Goal: Task Accomplishment & Management: Manage account settings

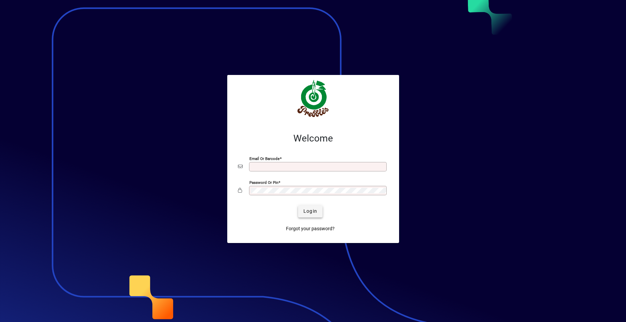
type input "**********"
click at [310, 212] on span "Login" at bounding box center [310, 210] width 14 height 7
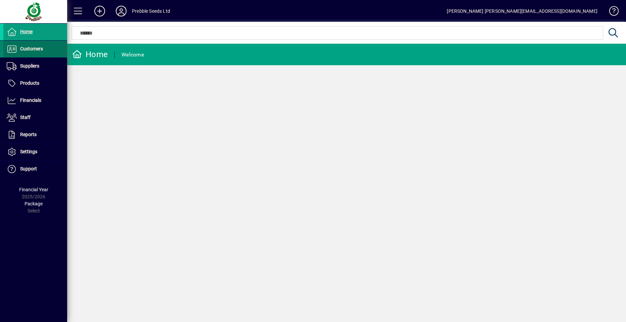
click at [38, 48] on span "Customers" at bounding box center [31, 48] width 23 height 5
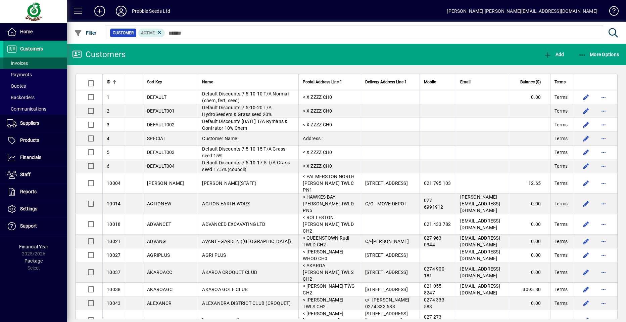
click at [42, 62] on span at bounding box center [35, 63] width 64 height 16
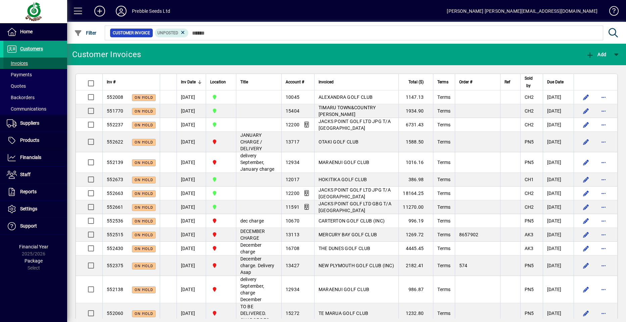
click at [49, 60] on span at bounding box center [35, 63] width 64 height 16
click at [113, 82] on span "Inv #" at bounding box center [111, 81] width 9 height 7
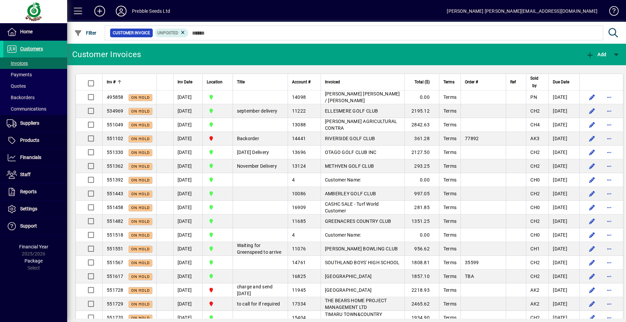
click at [113, 82] on span "Inv #" at bounding box center [111, 81] width 9 height 7
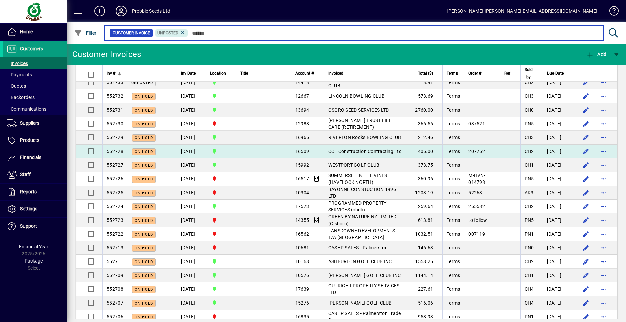
scroll to position [108, 0]
